Goal: Transaction & Acquisition: Book appointment/travel/reservation

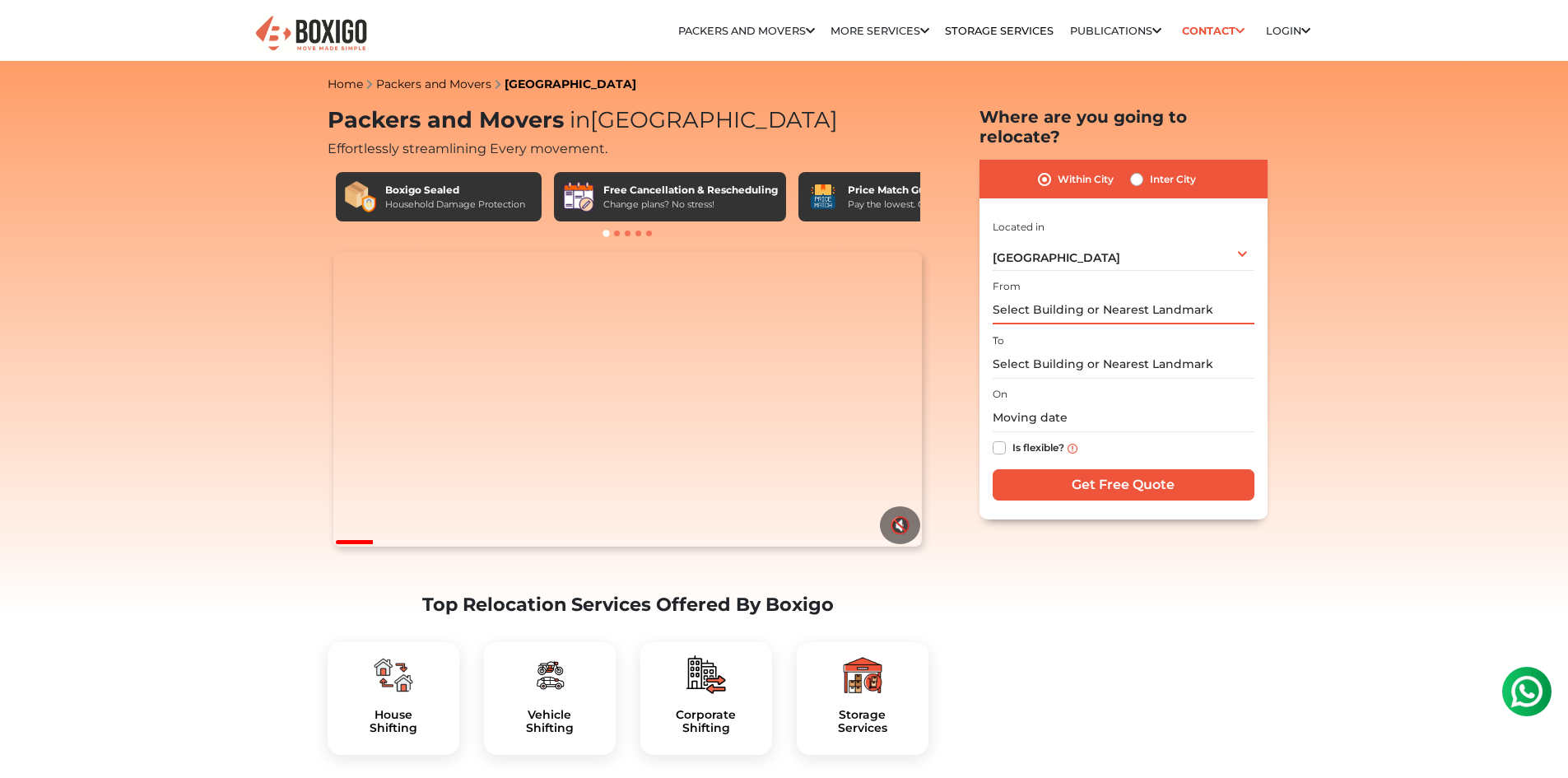
click at [1126, 296] on input "text" at bounding box center [1123, 309] width 262 height 29
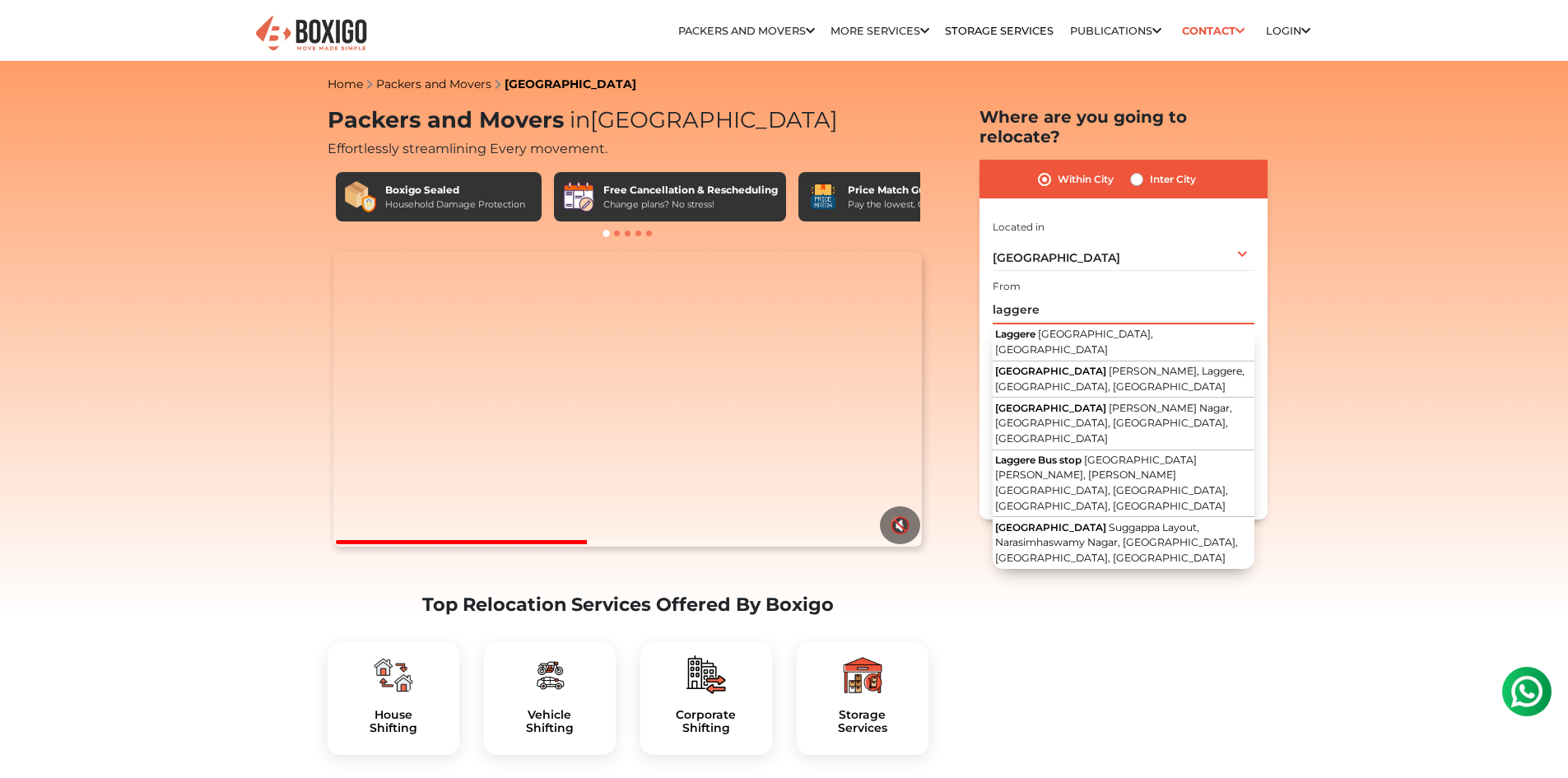
click at [1095, 296] on input "laggere" at bounding box center [1123, 309] width 262 height 29
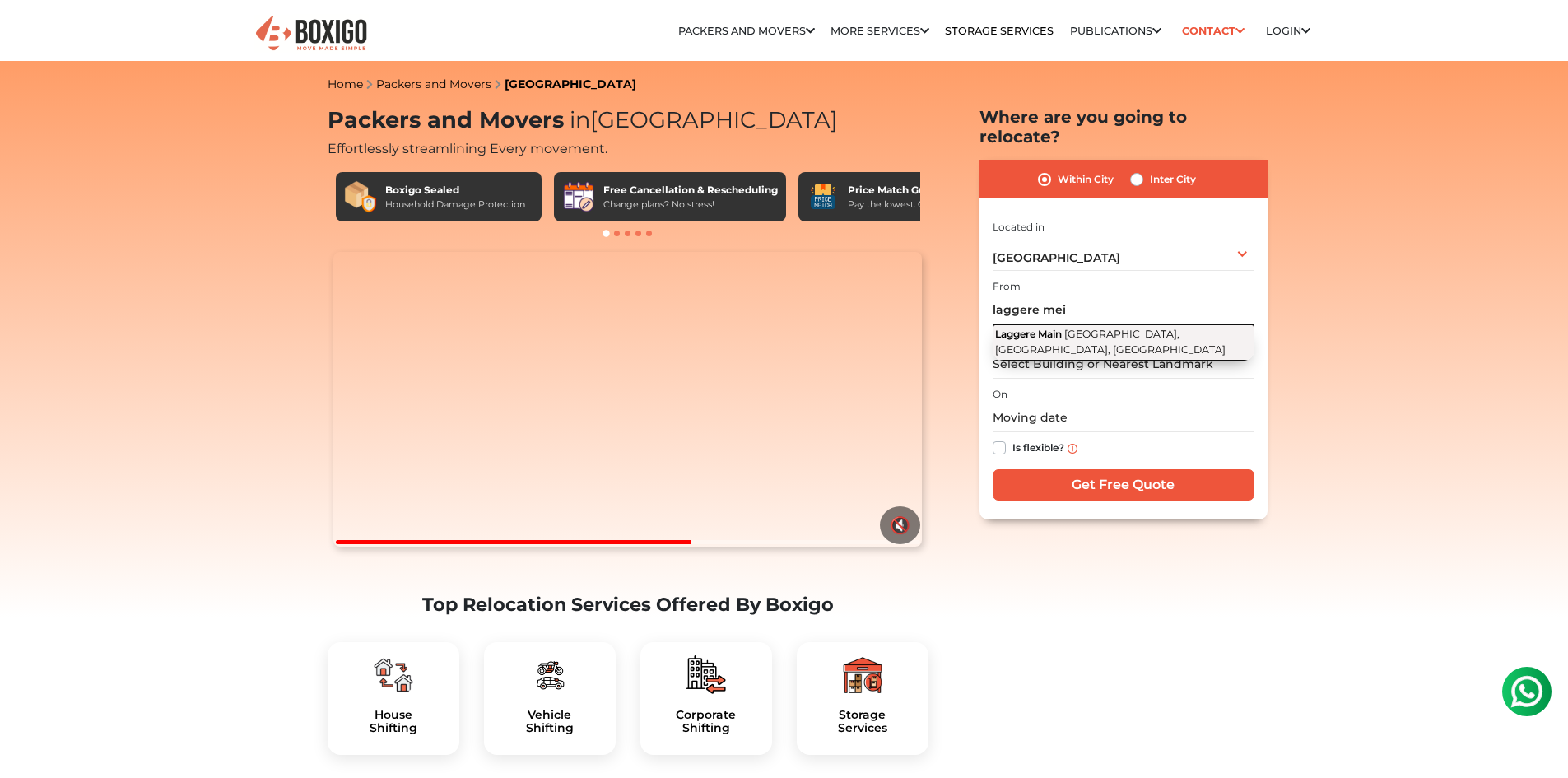
click at [1084, 324] on button "[GEOGRAPHIC_DATA], [GEOGRAPHIC_DATA], [GEOGRAPHIC_DATA]" at bounding box center [1123, 342] width 262 height 37
type input "[GEOGRAPHIC_DATA], [GEOGRAPHIC_DATA], [GEOGRAPHIC_DATA]"
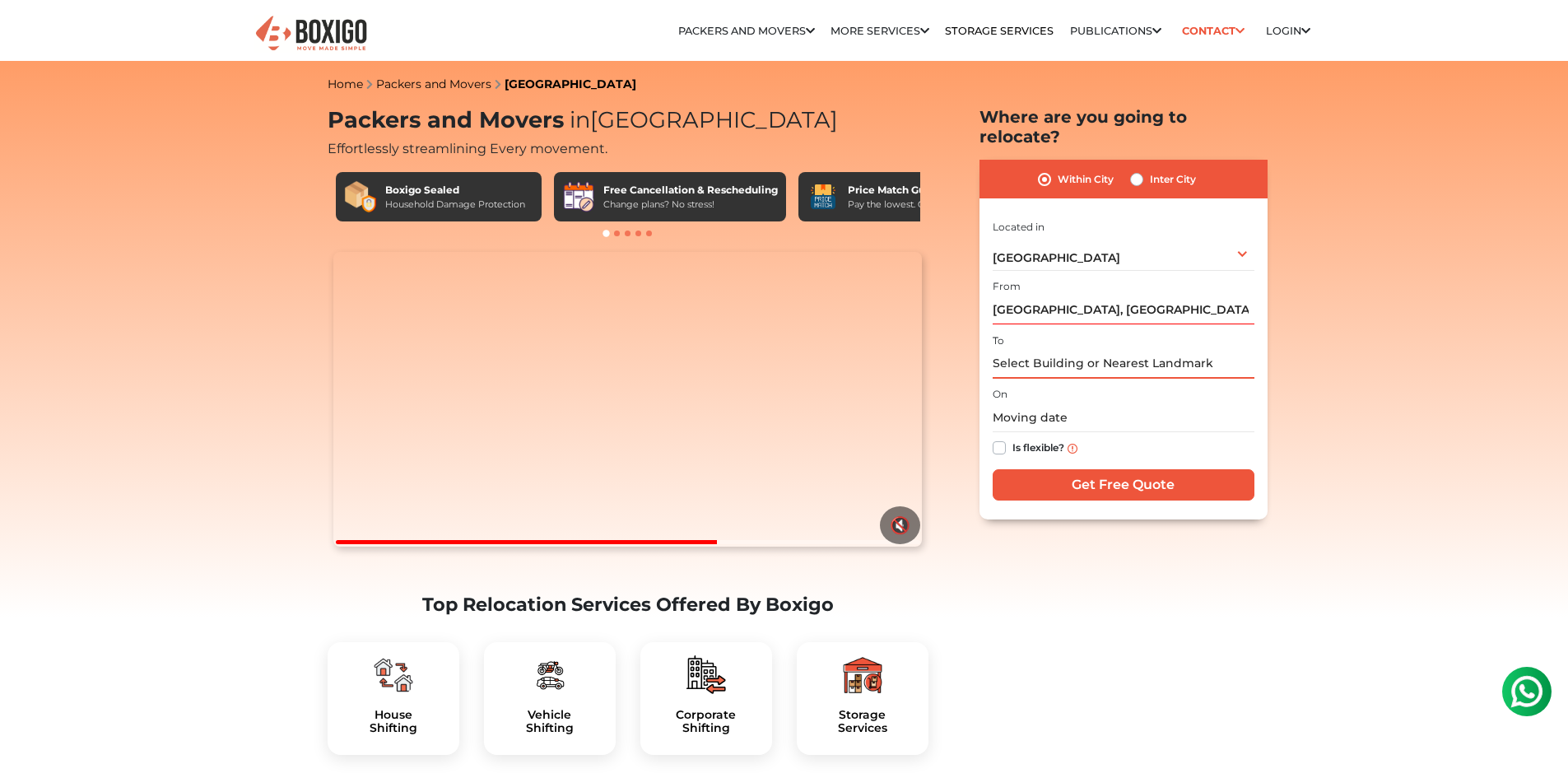
click at [1081, 349] on input "text" at bounding box center [1123, 363] width 262 height 29
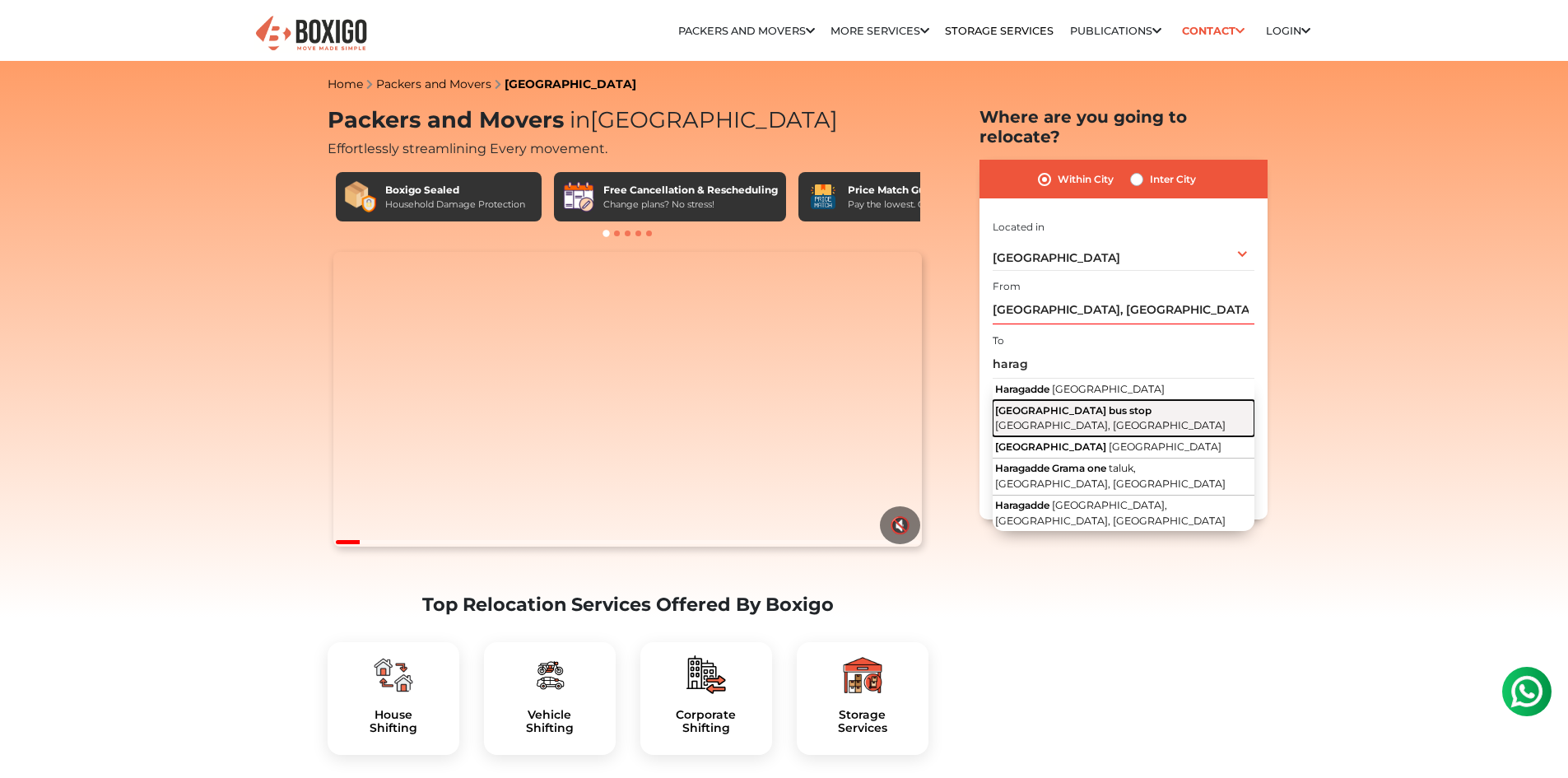
click at [1085, 404] on span "[GEOGRAPHIC_DATA] bus stop" at bounding box center [1073, 410] width 156 height 12
type input "[GEOGRAPHIC_DATA] bus stop, [GEOGRAPHIC_DATA], [GEOGRAPHIC_DATA]"
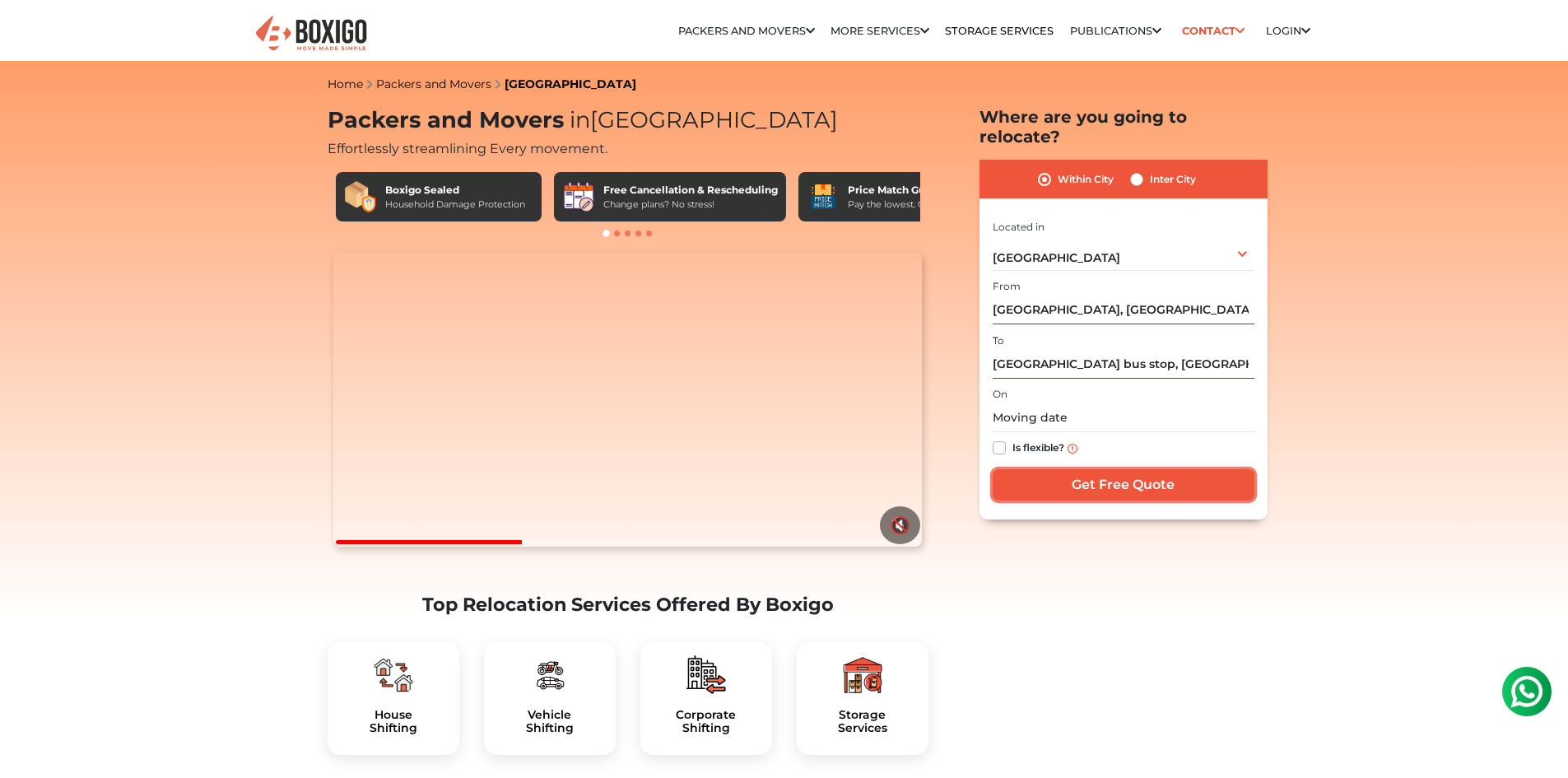
click at [1116, 470] on input "Get Free Quote" at bounding box center [1123, 485] width 262 height 31
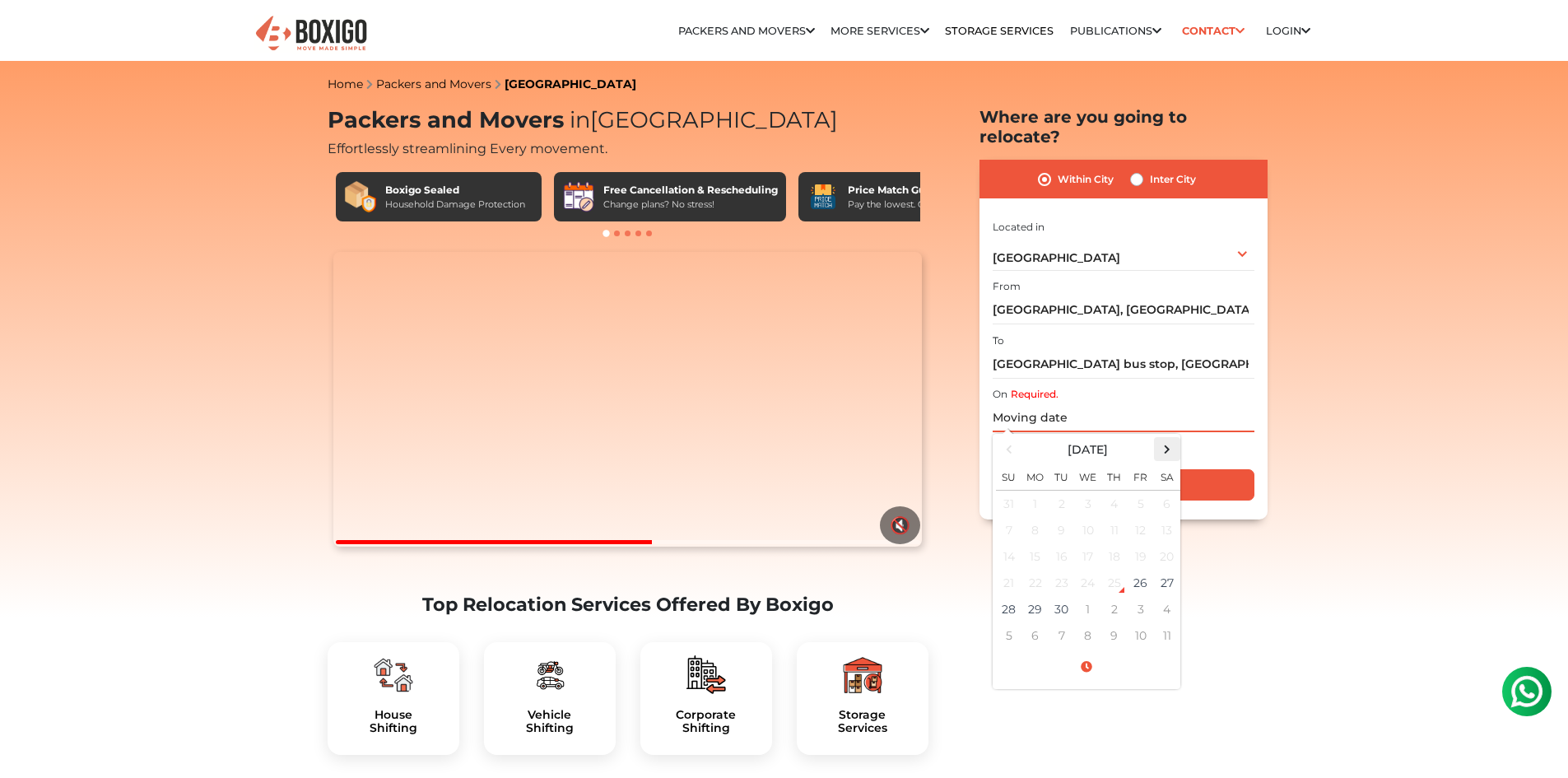
click at [1159, 438] on span at bounding box center [1166, 449] width 23 height 23
click at [1012, 543] on td "12" at bounding box center [1009, 556] width 26 height 26
click at [1087, 653] on span at bounding box center [1086, 667] width 181 height 29
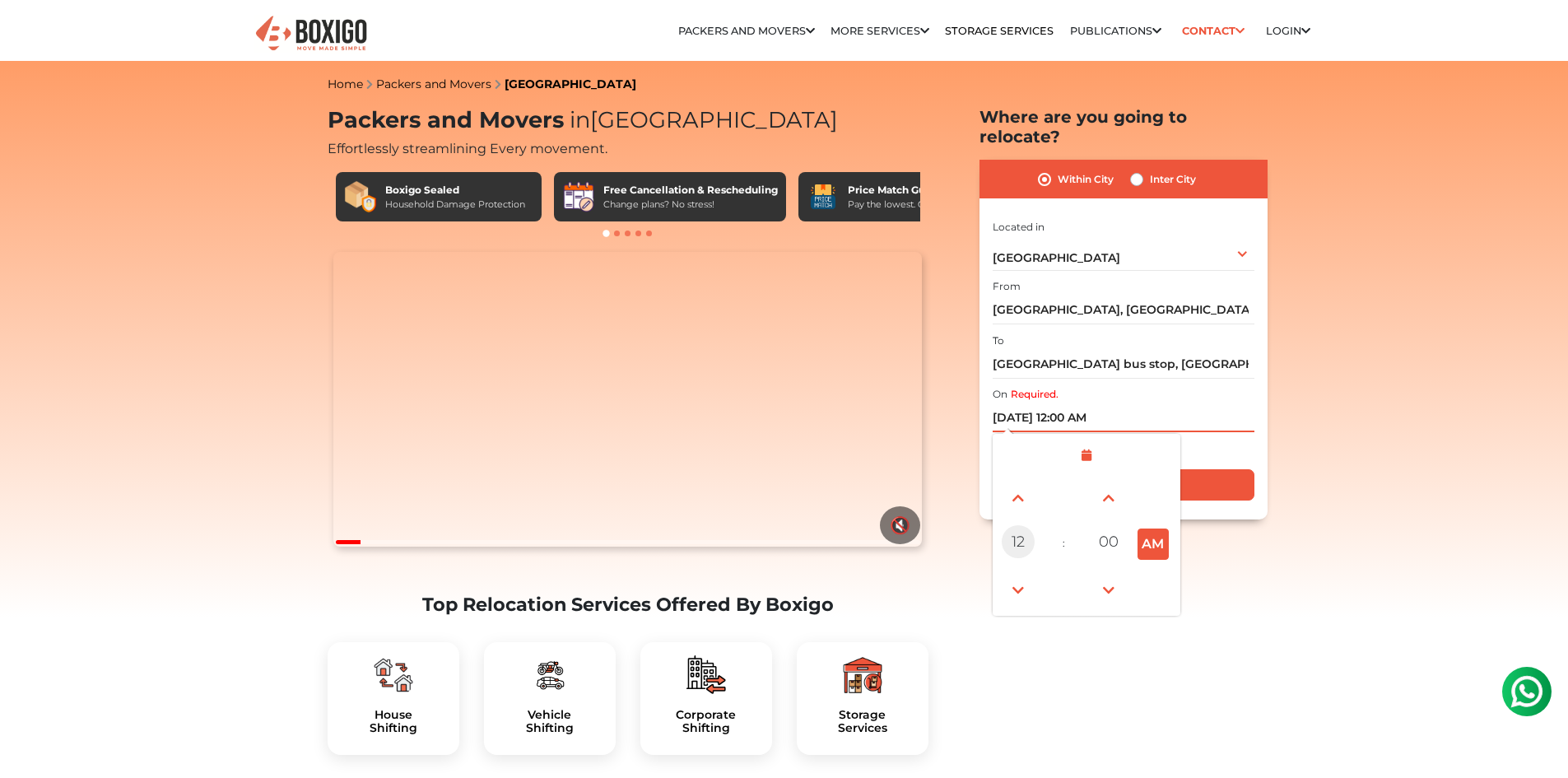
click at [1017, 526] on span "12" at bounding box center [1018, 542] width 33 height 33
click at [1070, 568] on div "09" at bounding box center [1065, 588] width 44 height 44
click at [1159, 529] on button "AM" at bounding box center [1153, 544] width 31 height 31
click at [1159, 529] on button "PM" at bounding box center [1153, 544] width 31 height 31
type input "[DATE] 9:00 AM"
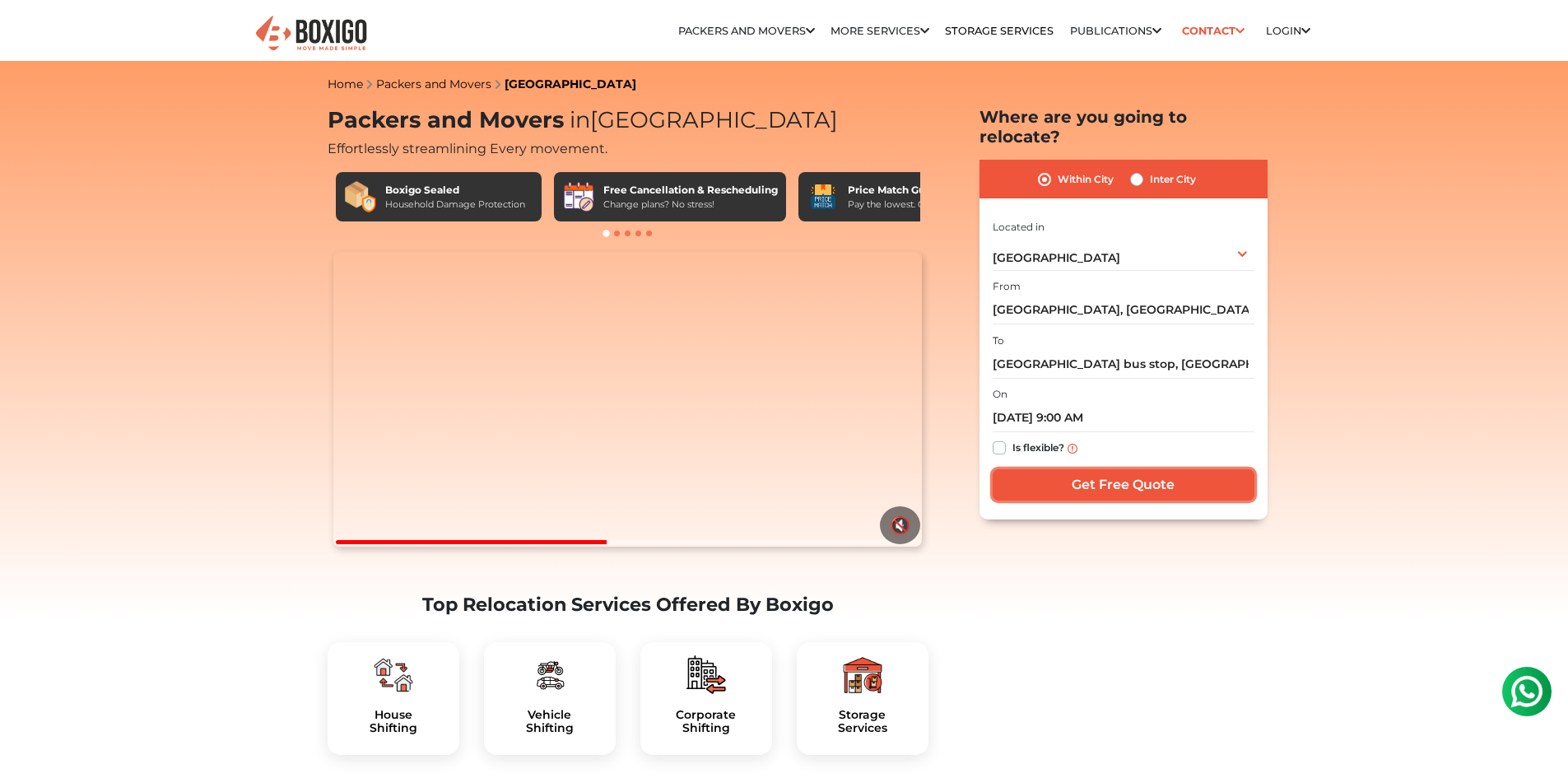
click at [1172, 469] on input "Get Free Quote" at bounding box center [1123, 485] width 262 height 31
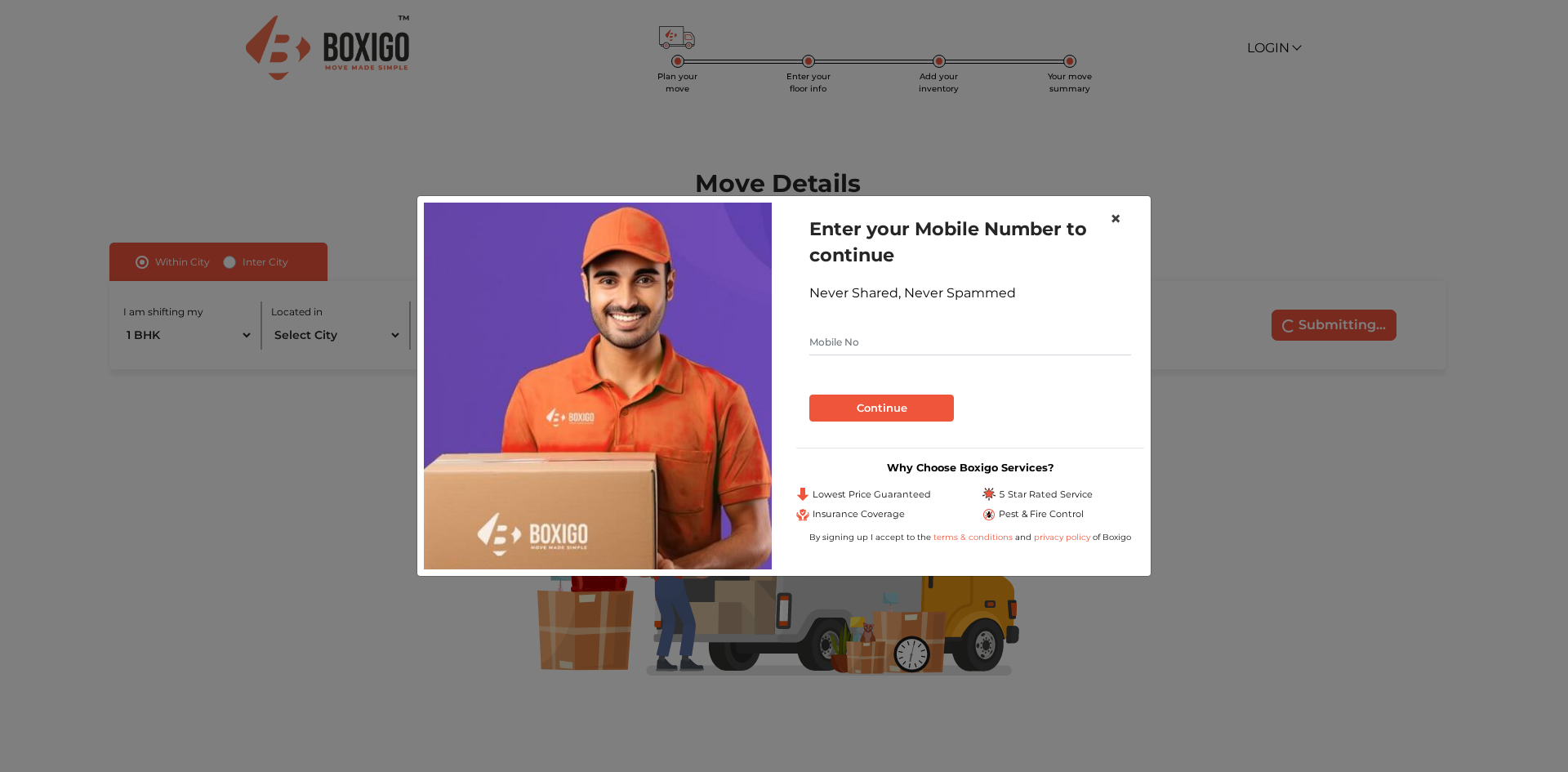
click at [1111, 217] on span "×" at bounding box center [1115, 218] width 11 height 23
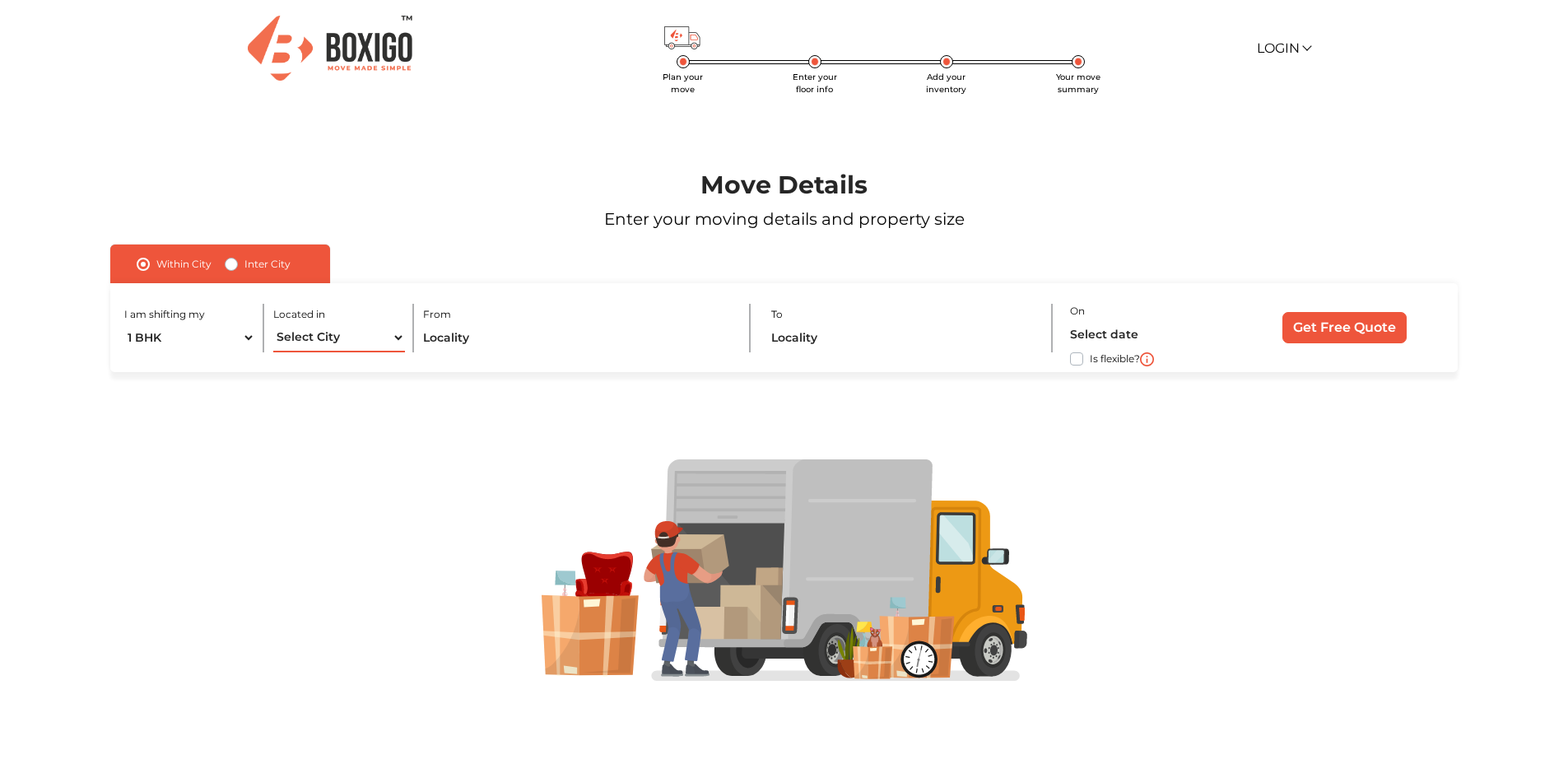
click at [364, 340] on select "Select City Bangalore Bengaluru Bhopal Bhubaneswar Chennai Coimbatore Cuttack D…" at bounding box center [338, 337] width 131 height 29
select select "[GEOGRAPHIC_DATA]"
click at [273, 323] on select "Select City Bangalore Bengaluru Bhopal Bhubaneswar Chennai Coimbatore Cuttack D…" at bounding box center [338, 337] width 131 height 29
click at [536, 333] on input "text" at bounding box center [577, 337] width 309 height 29
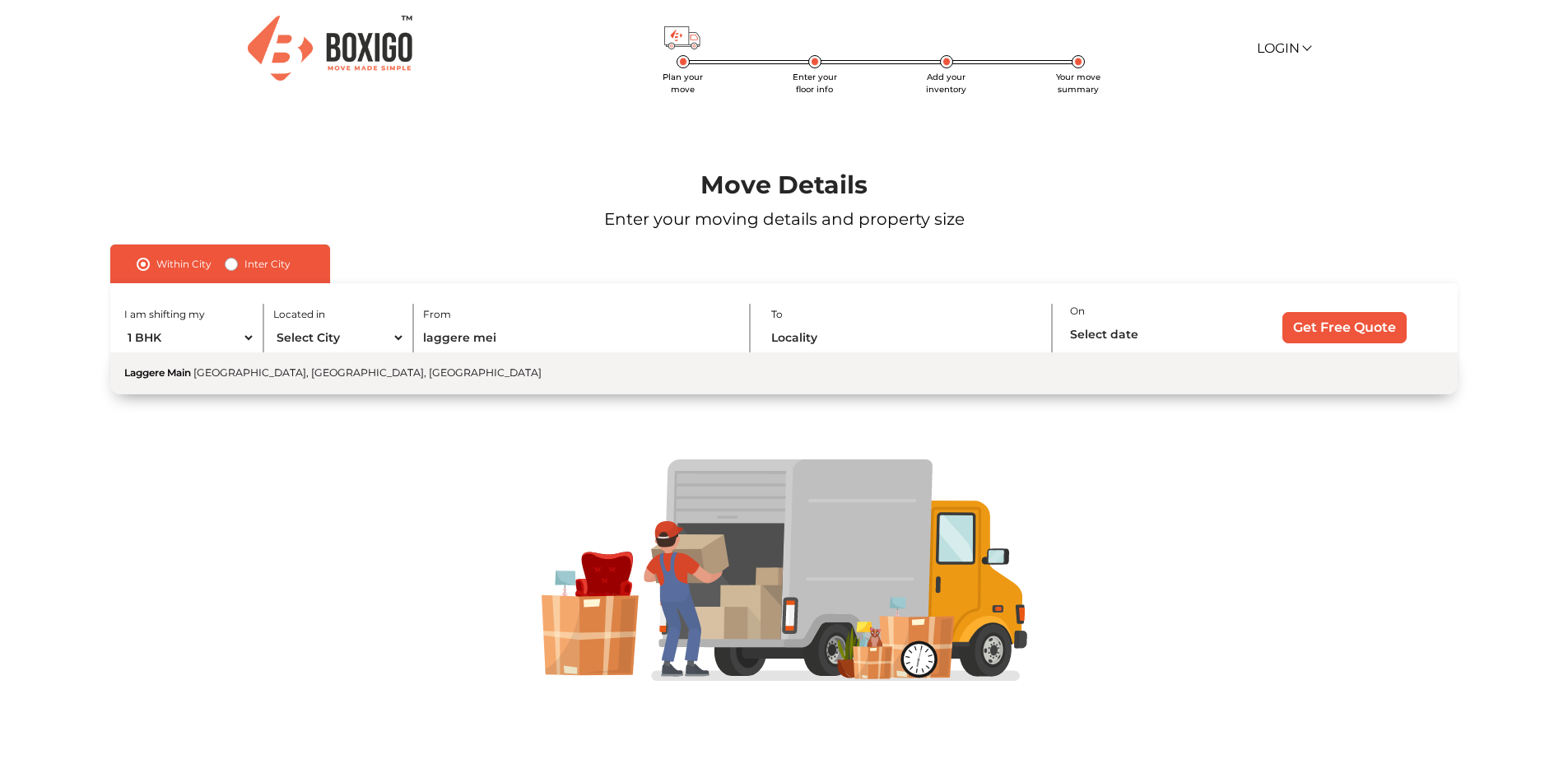
click at [390, 373] on span "[GEOGRAPHIC_DATA], [GEOGRAPHIC_DATA], [GEOGRAPHIC_DATA]" at bounding box center [368, 372] width 349 height 12
type input "[GEOGRAPHIC_DATA], [GEOGRAPHIC_DATA], [GEOGRAPHIC_DATA]"
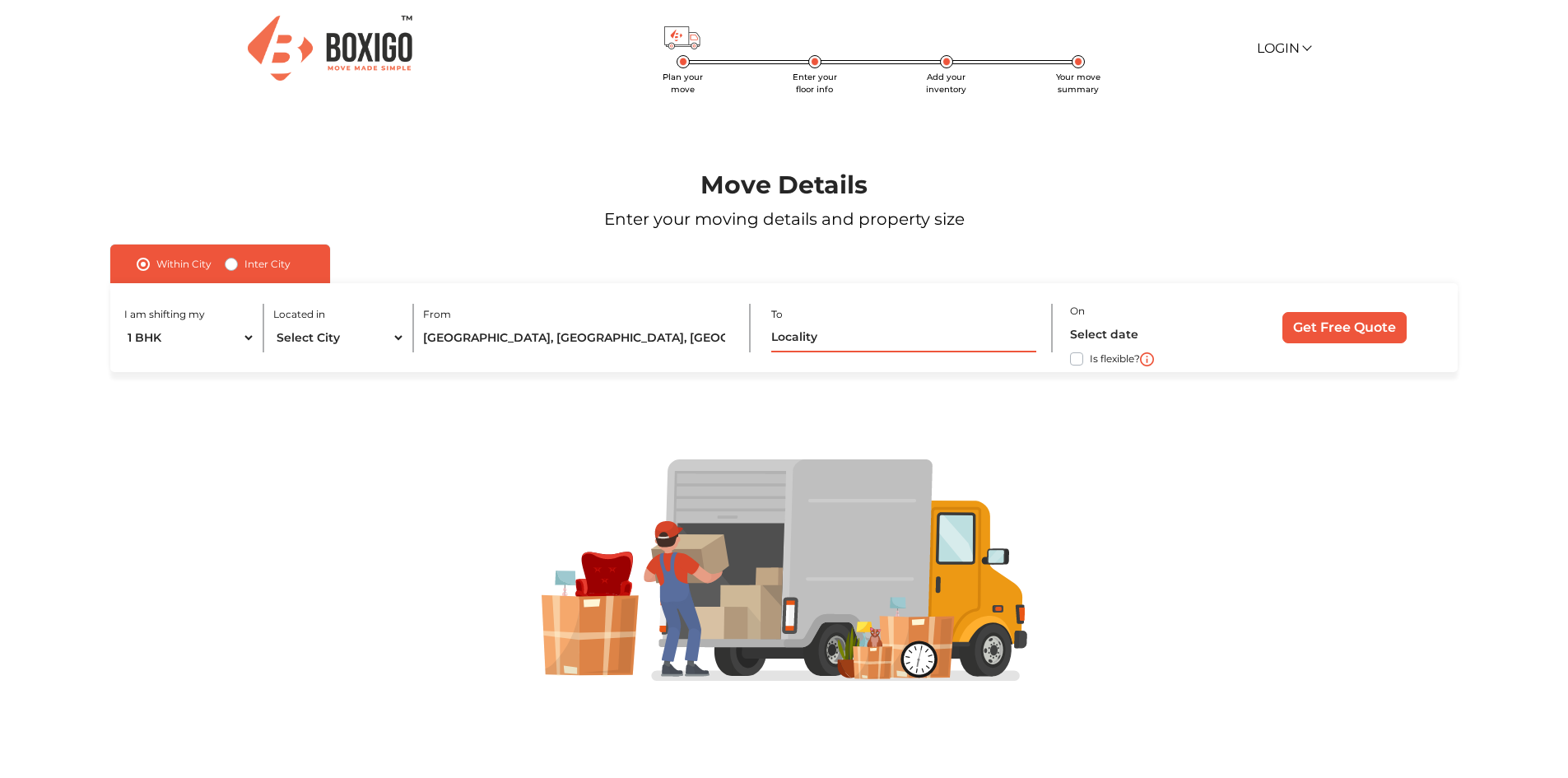
click at [887, 334] on input "text" at bounding box center [903, 337] width 264 height 29
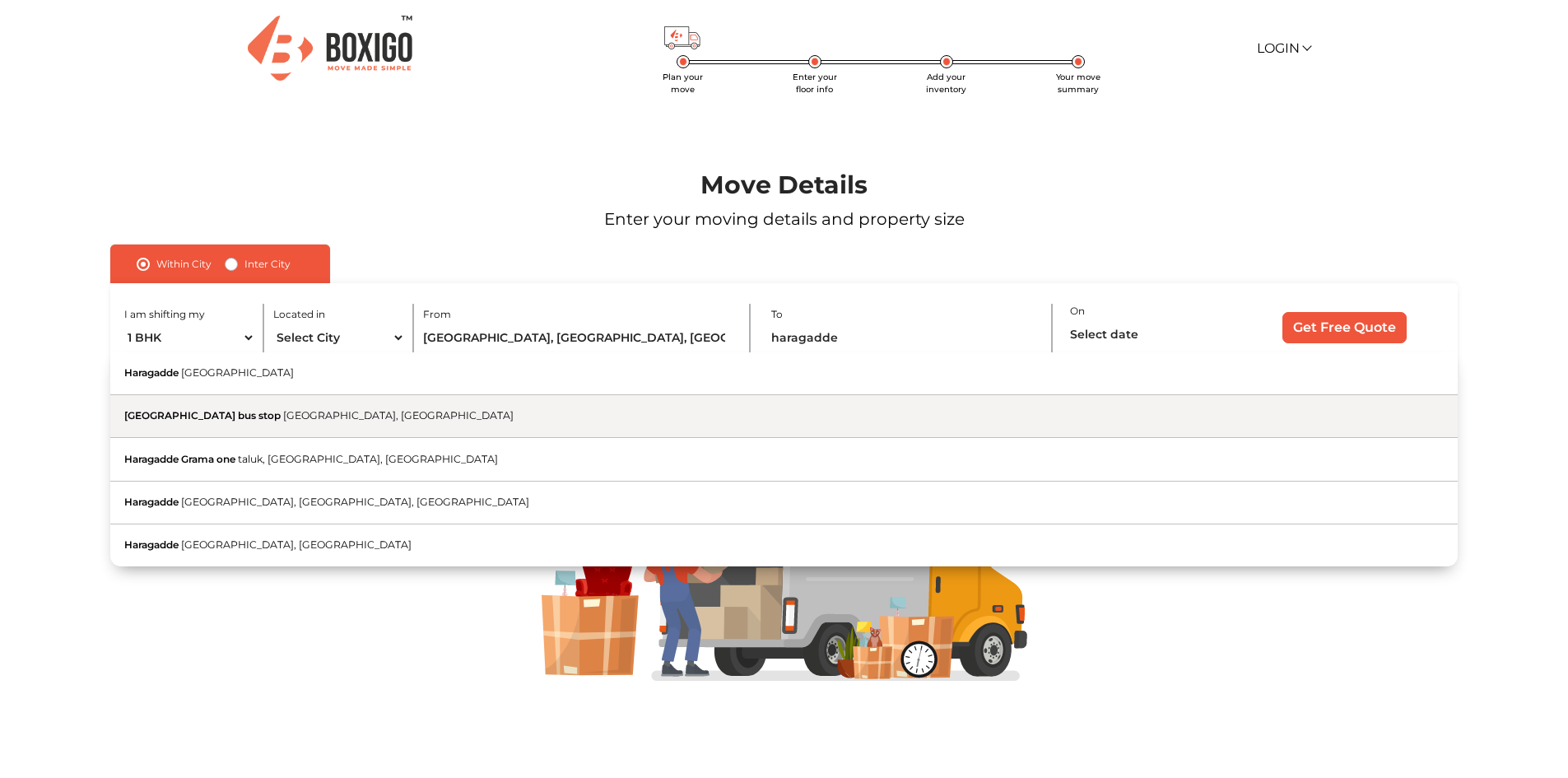
click at [374, 417] on button "Haragadde bus stop Haragadde, Karnataka" at bounding box center [783, 416] width 1346 height 43
type input "[GEOGRAPHIC_DATA] bus stop, [GEOGRAPHIC_DATA], [GEOGRAPHIC_DATA]"
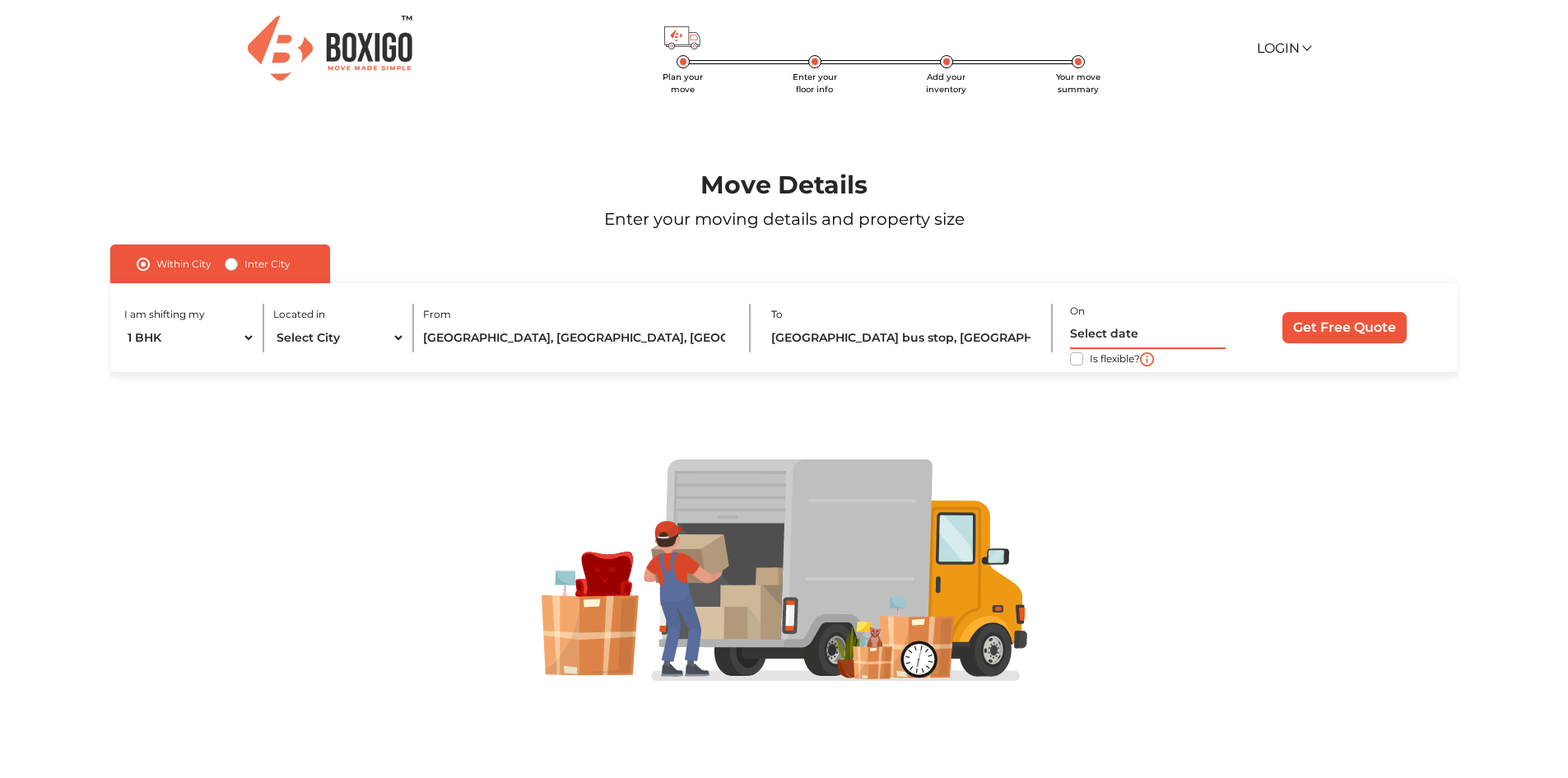
click at [1097, 334] on input "text" at bounding box center [1147, 334] width 156 height 29
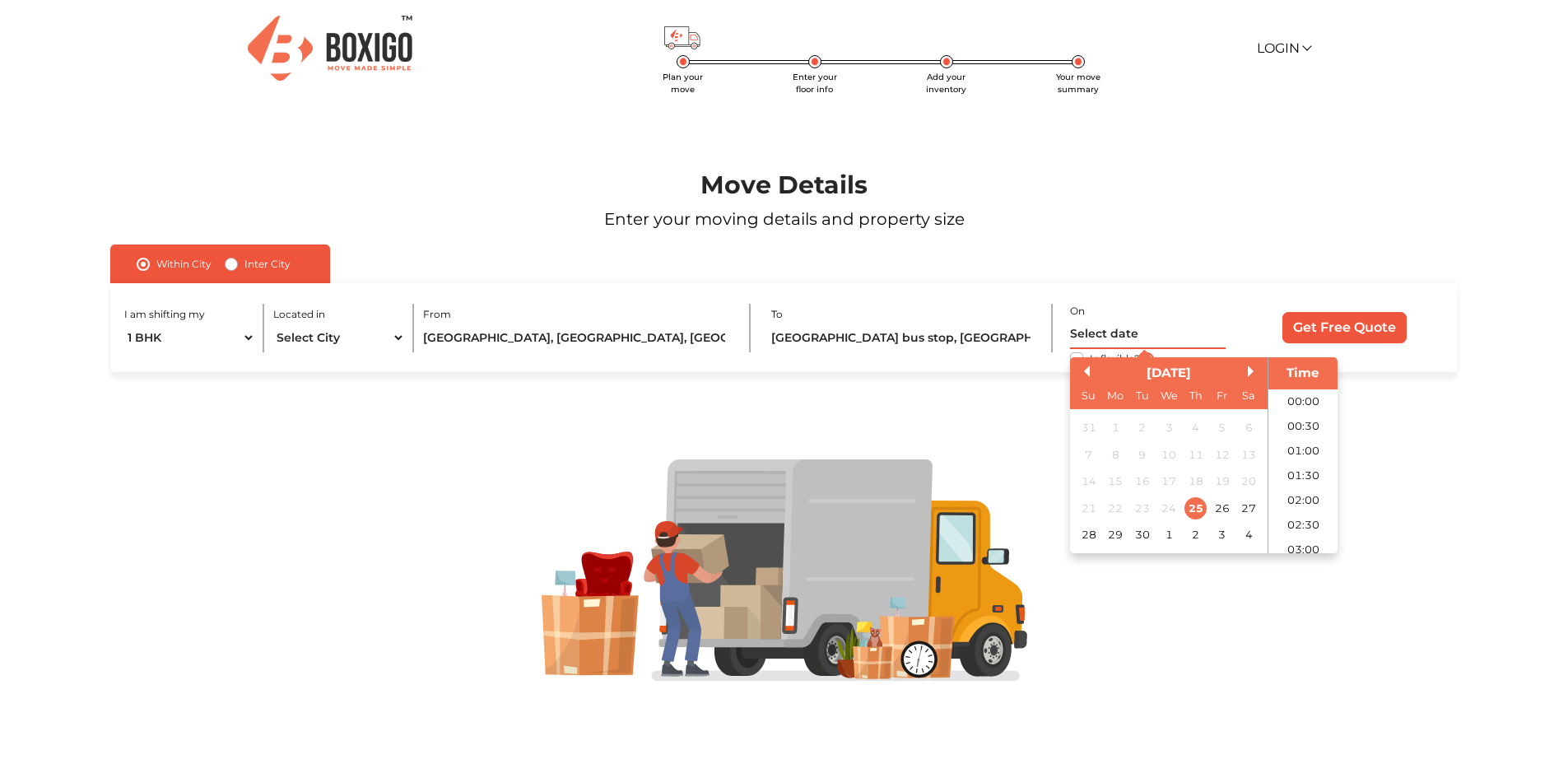
scroll to position [573, 0]
click at [994, 384] on div at bounding box center [784, 569] width 1467 height 395
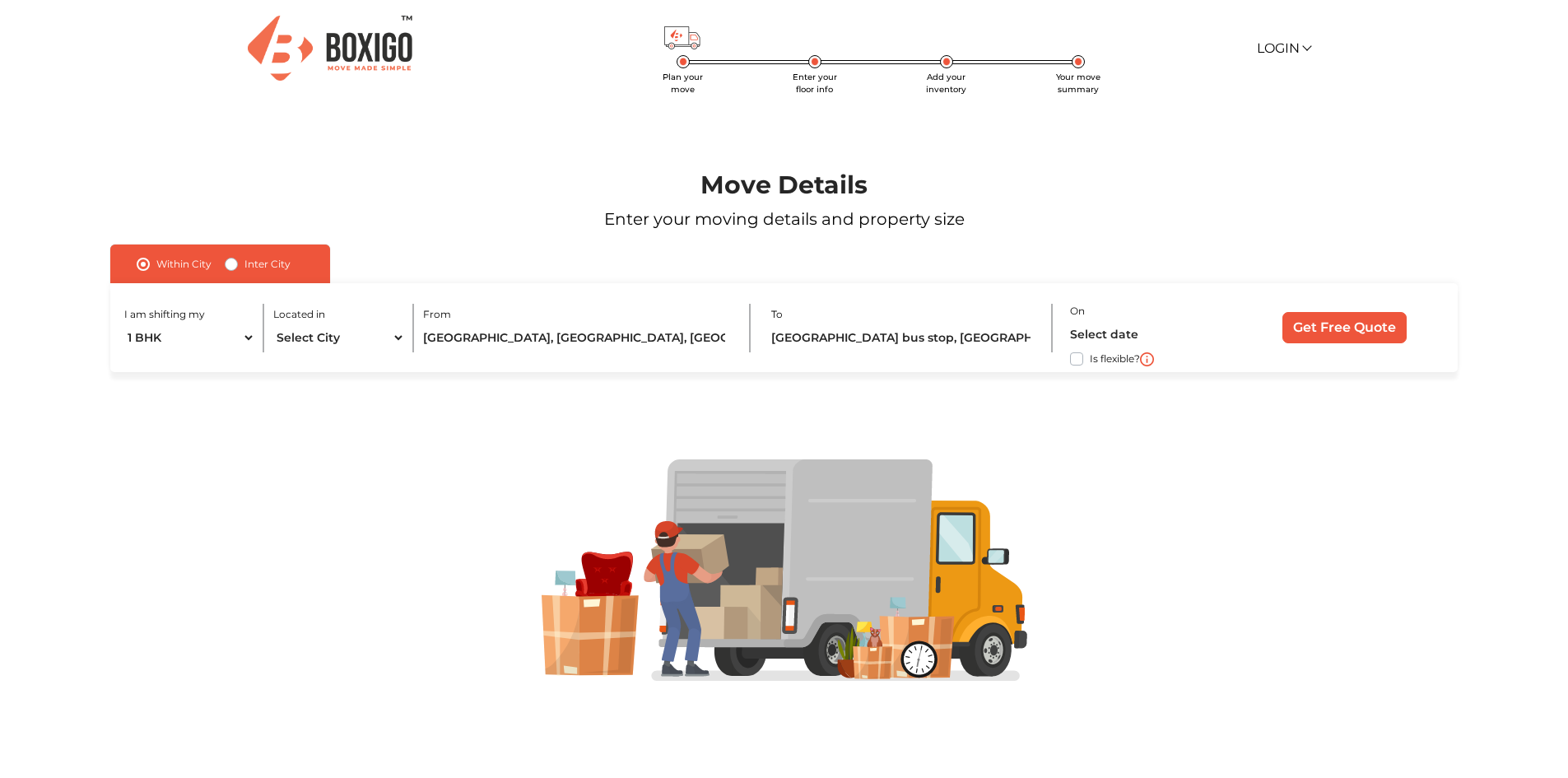
click at [1090, 357] on label "Is flexible?" at bounding box center [1115, 357] width 50 height 17
click at [123, 357] on input "Is flexible?" at bounding box center [116, 356] width 13 height 17
checkbox input "true"
click at [1331, 323] on input "Get Free Quote" at bounding box center [1344, 328] width 124 height 31
click at [1344, 331] on input "Get Free Quote" at bounding box center [1344, 328] width 124 height 31
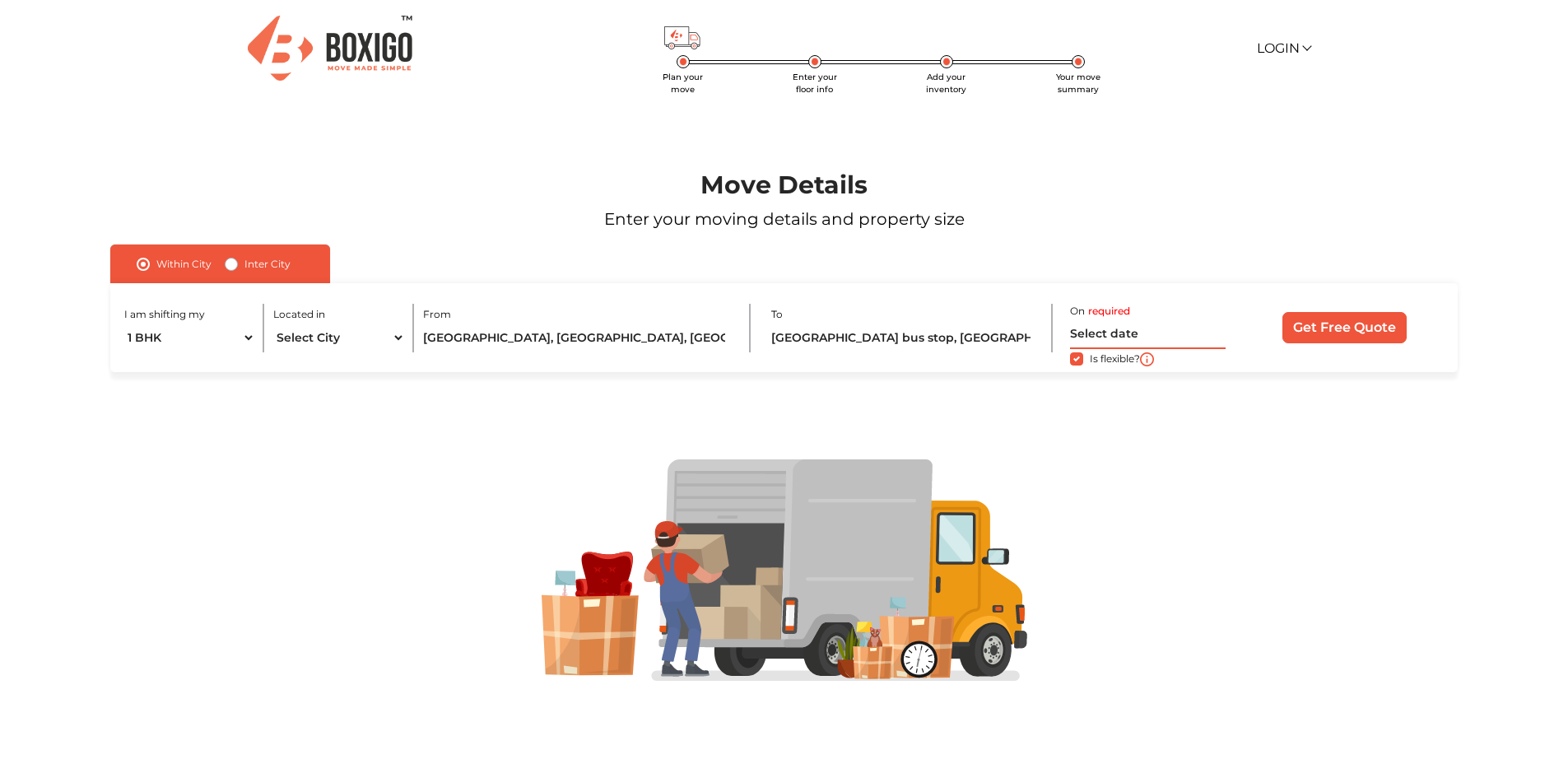
click at [1139, 333] on input "text" at bounding box center [1147, 334] width 156 height 29
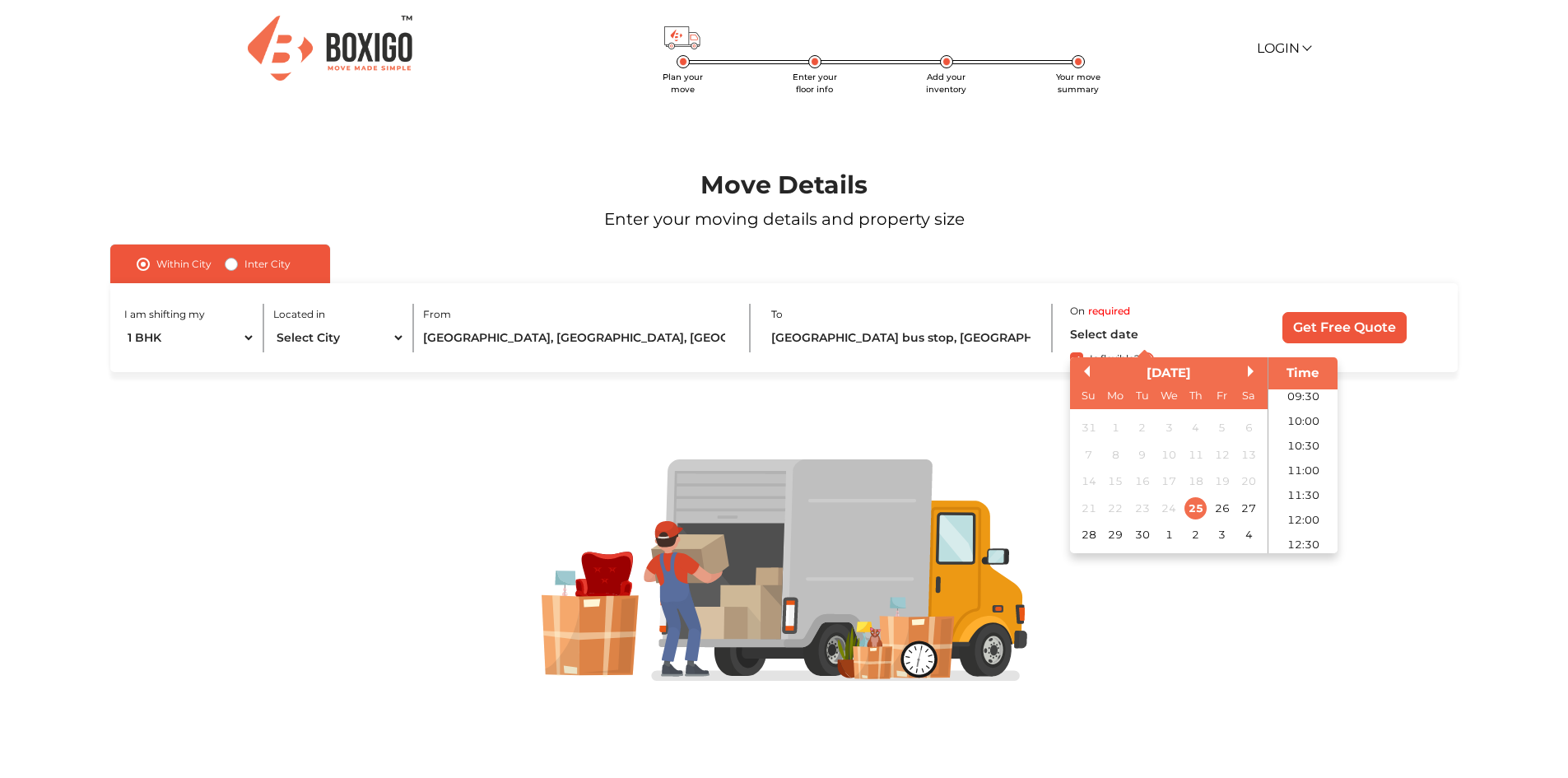
scroll to position [331, 0]
click at [1305, 509] on li "09:00" at bounding box center [1303, 515] width 70 height 24
type input "25/09/2025 9:00 AM"
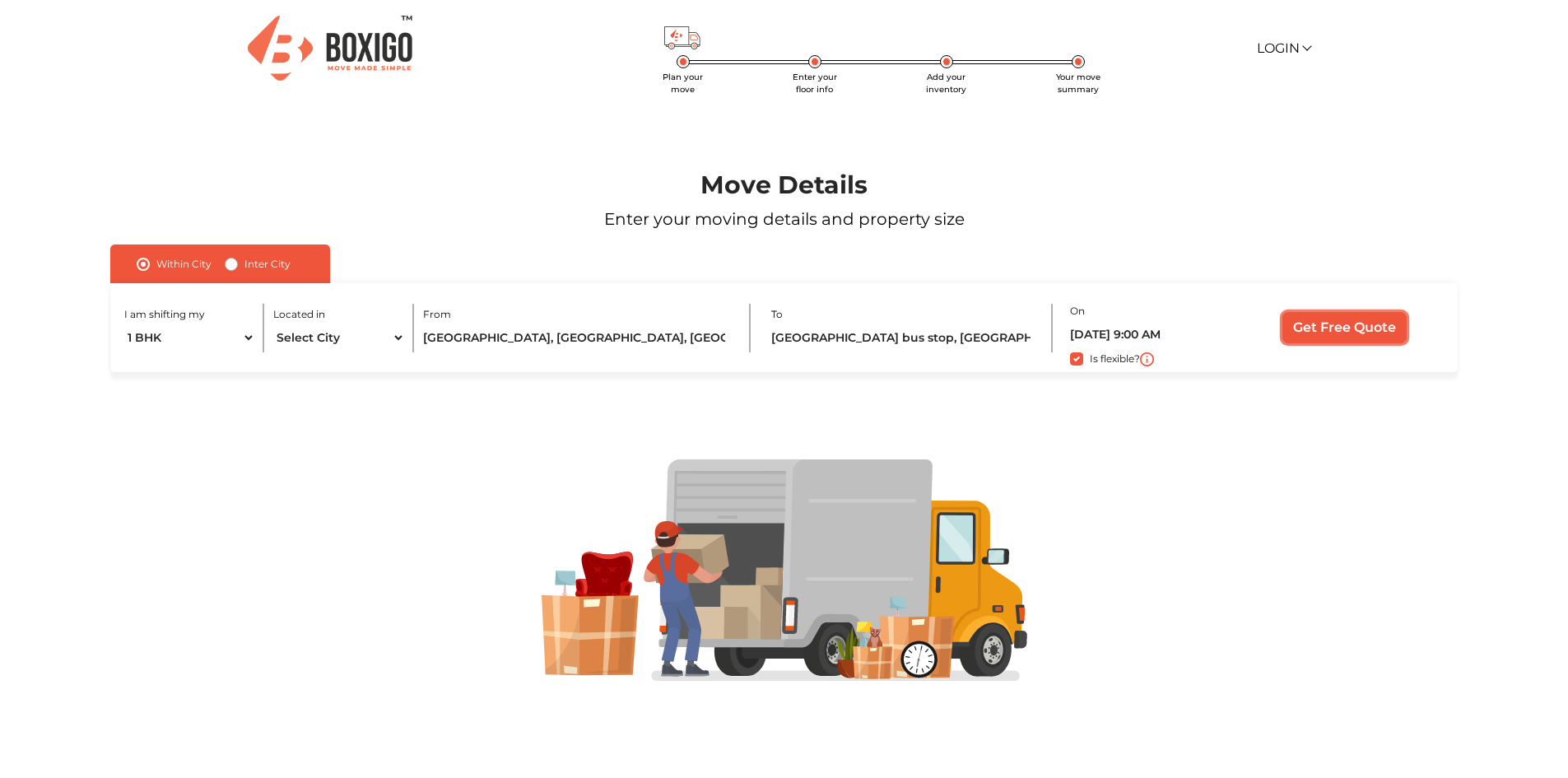
click at [1339, 338] on input "Get Free Quote" at bounding box center [1344, 328] width 124 height 31
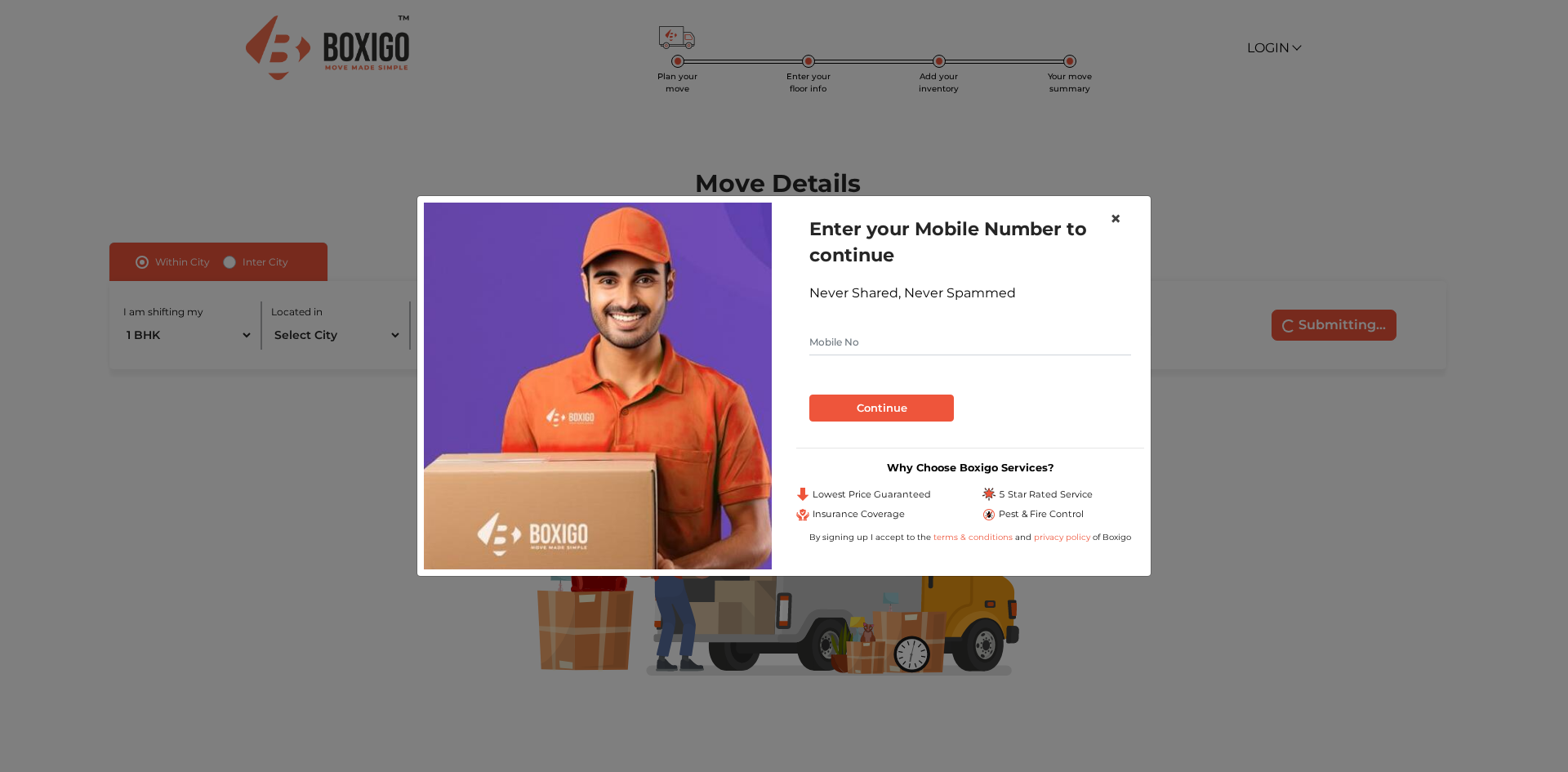
click at [1116, 223] on span "×" at bounding box center [1115, 218] width 11 height 23
